Goal: Transaction & Acquisition: Purchase product/service

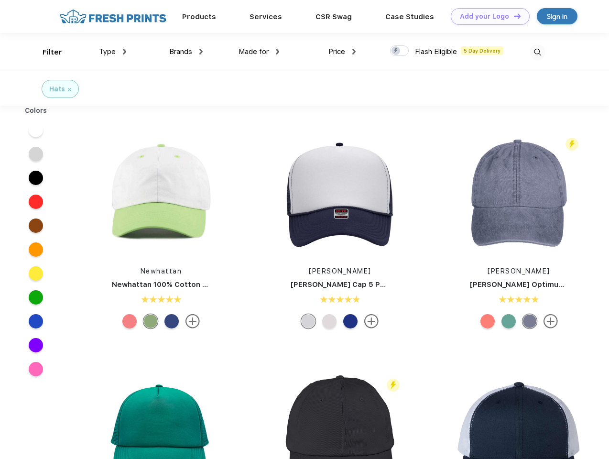
click at [487, 16] on link "Add your Logo Design Tool" at bounding box center [490, 16] width 79 height 17
click at [0, 0] on div "Design Tool" at bounding box center [0, 0] width 0 height 0
click at [513, 16] on link "Add your Logo Design Tool" at bounding box center [490, 16] width 79 height 17
click at [46, 52] on div "Filter" at bounding box center [53, 52] width 20 height 11
click at [113, 52] on span "Type" at bounding box center [107, 51] width 17 height 9
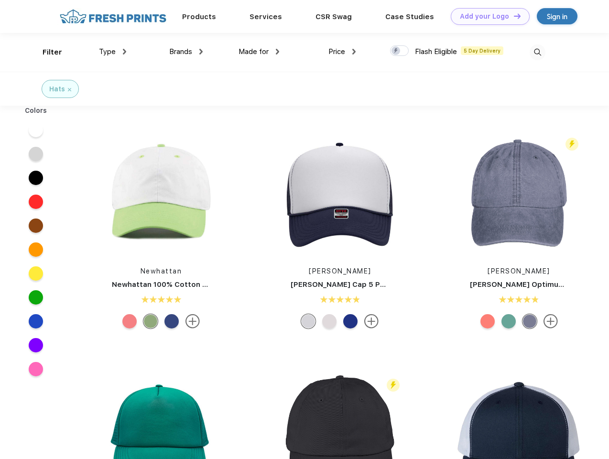
click at [186, 52] on span "Brands" at bounding box center [180, 51] width 23 height 9
click at [259, 52] on span "Made for" at bounding box center [254, 51] width 30 height 9
click at [342, 52] on span "Price" at bounding box center [336, 51] width 17 height 9
click at [400, 51] on div at bounding box center [399, 50] width 19 height 11
click at [396, 51] on input "checkbox" at bounding box center [393, 48] width 6 height 6
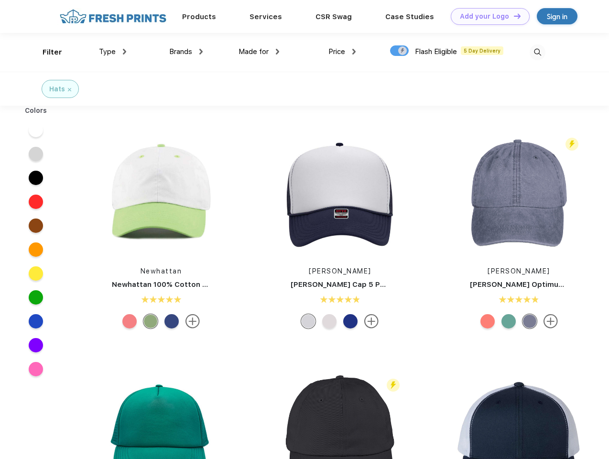
click at [537, 52] on img at bounding box center [538, 52] width 16 height 16
